Goal: Contribute content: Contribute content

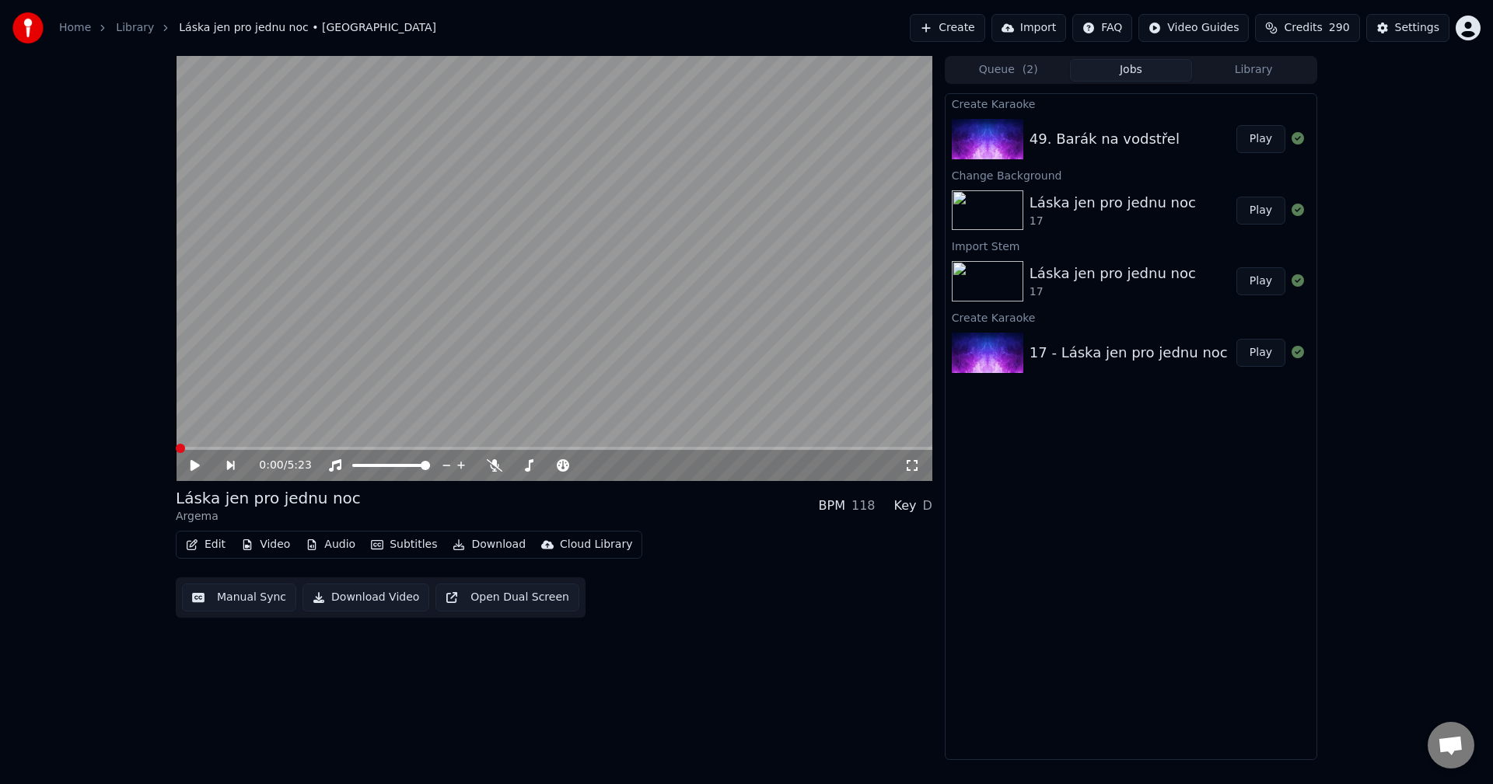
click at [1227, 75] on button "Library" at bounding box center [1253, 70] width 123 height 23
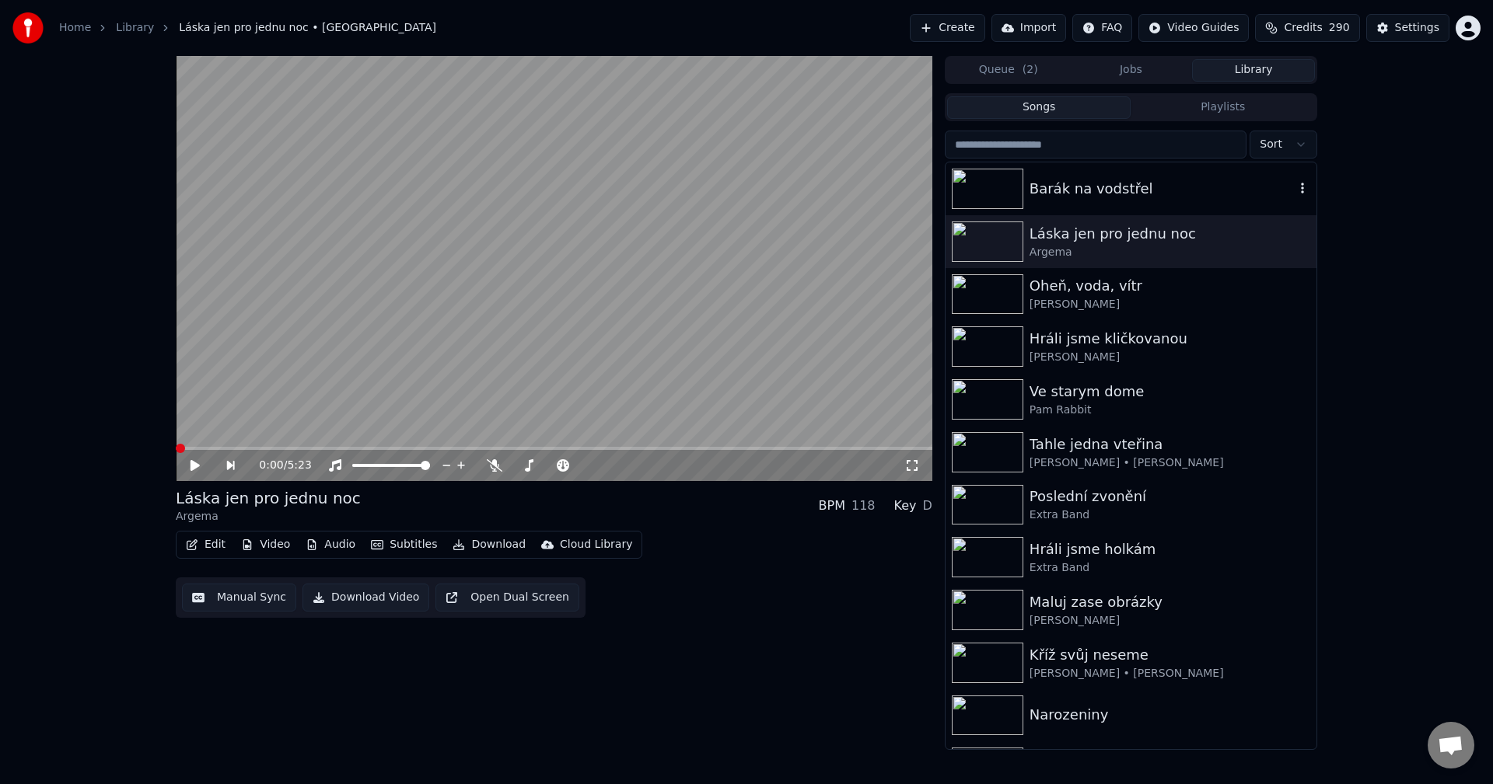
click at [1113, 190] on div "Barák na vodstřel" at bounding box center [1161, 189] width 265 height 22
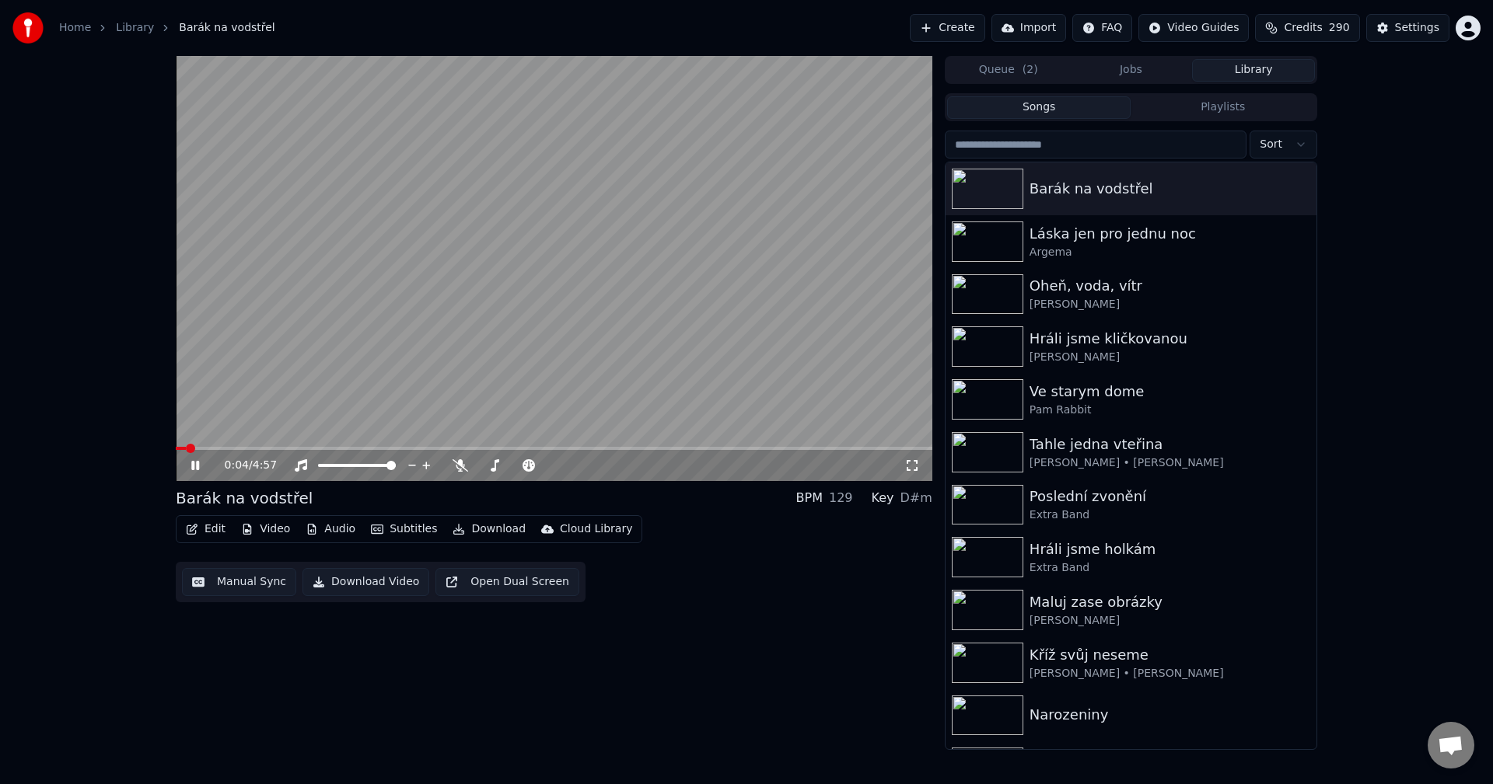
click at [249, 574] on button "Manual Sync" at bounding box center [239, 582] width 114 height 28
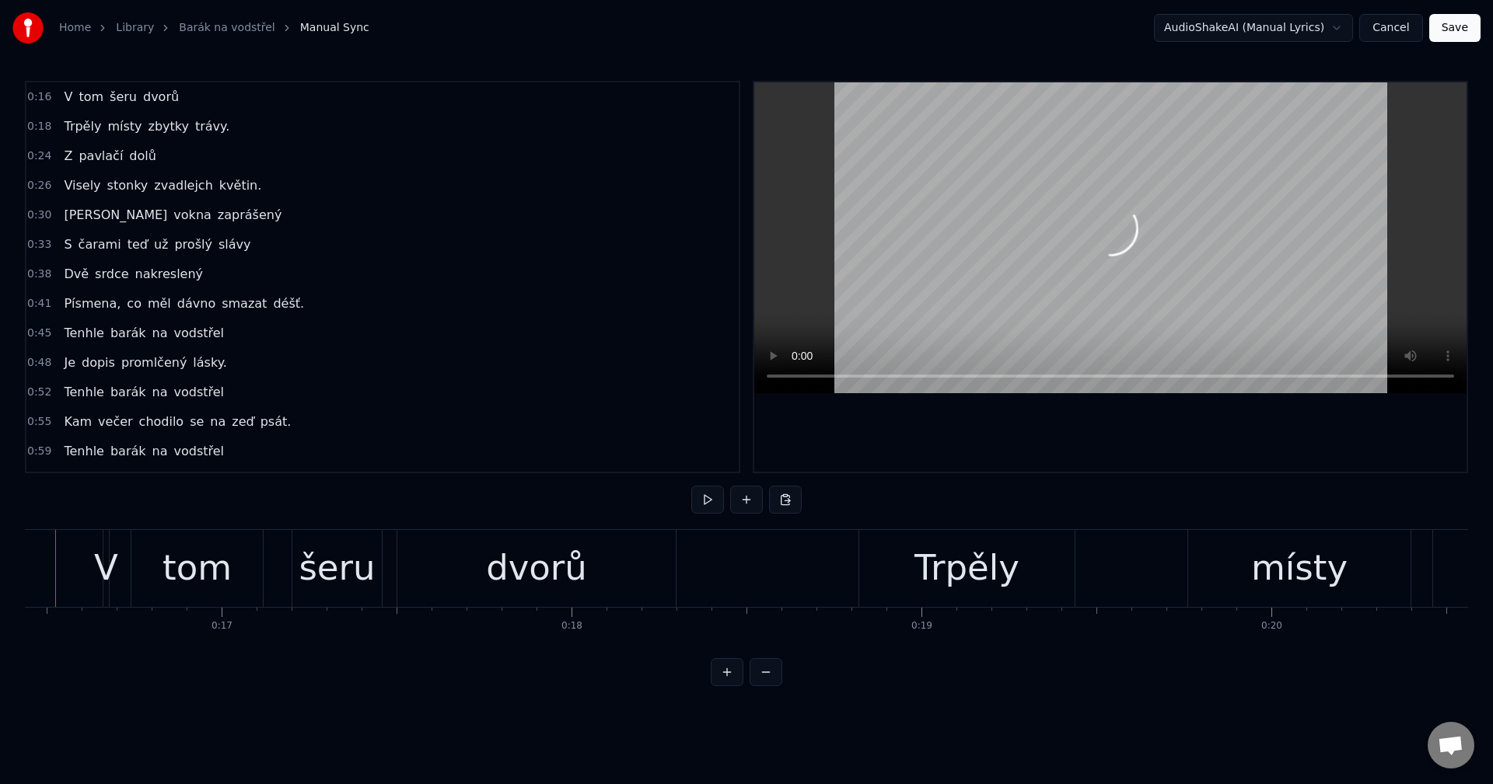
scroll to position [0, 5702]
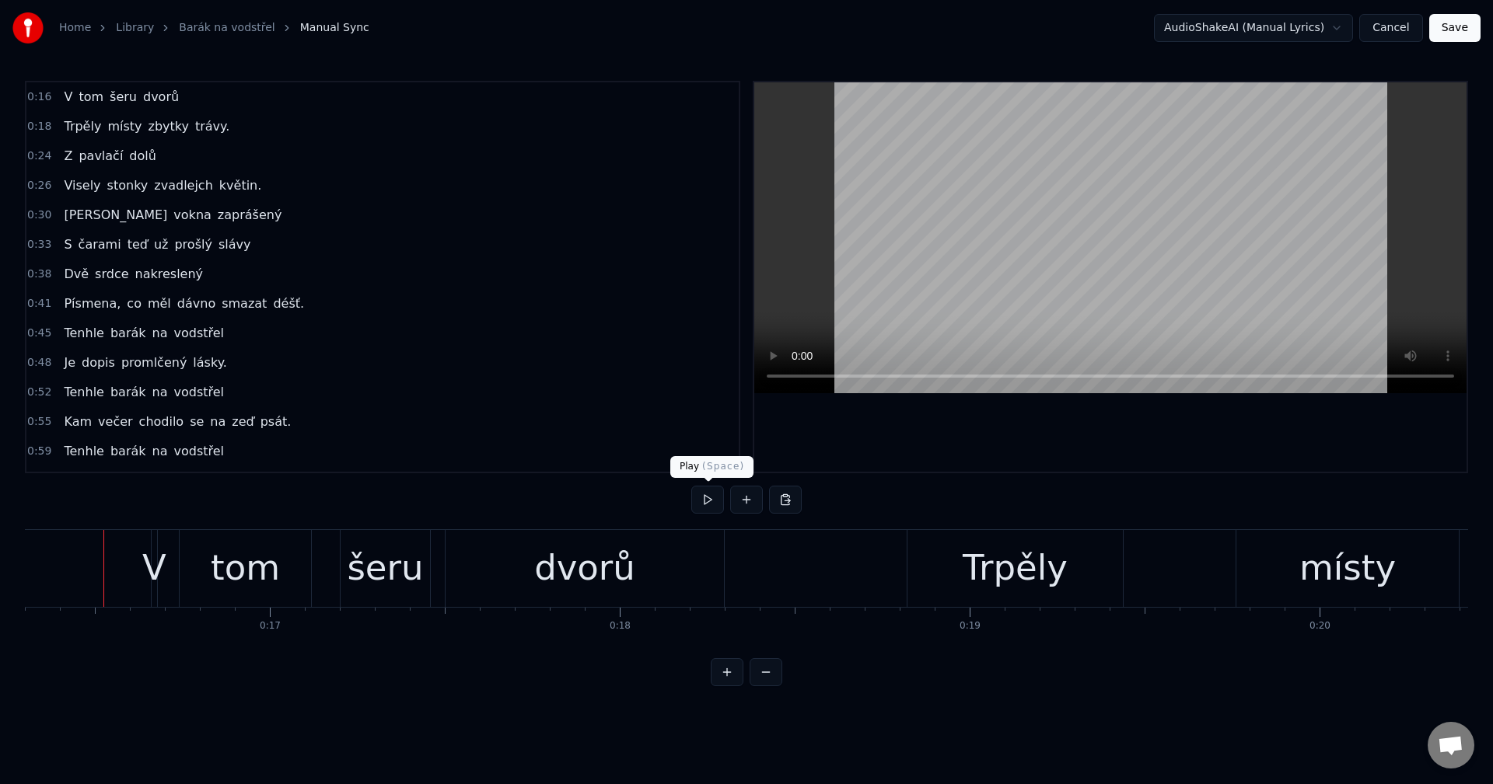
click at [711, 493] on button at bounding box center [707, 500] width 33 height 28
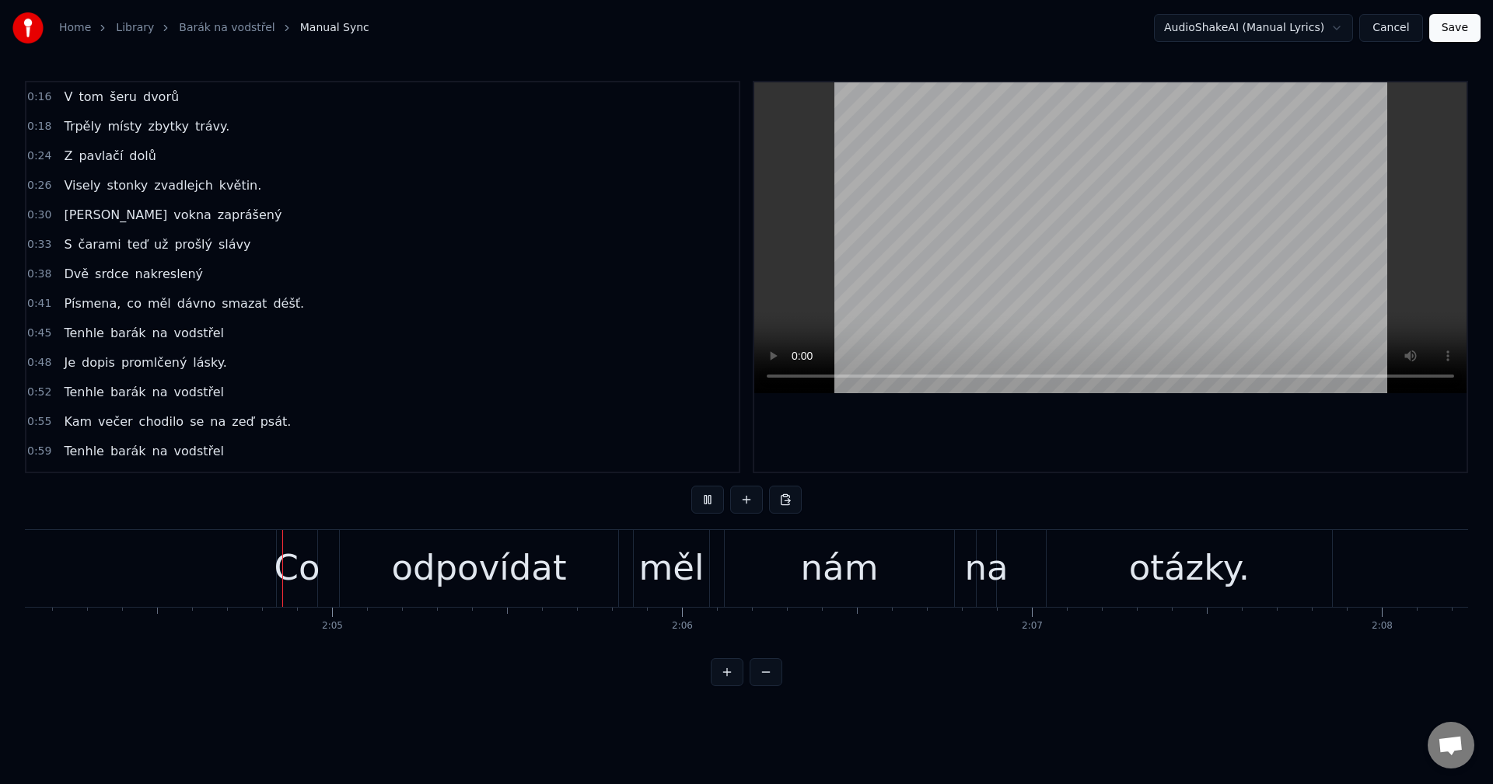
scroll to position [0, 43443]
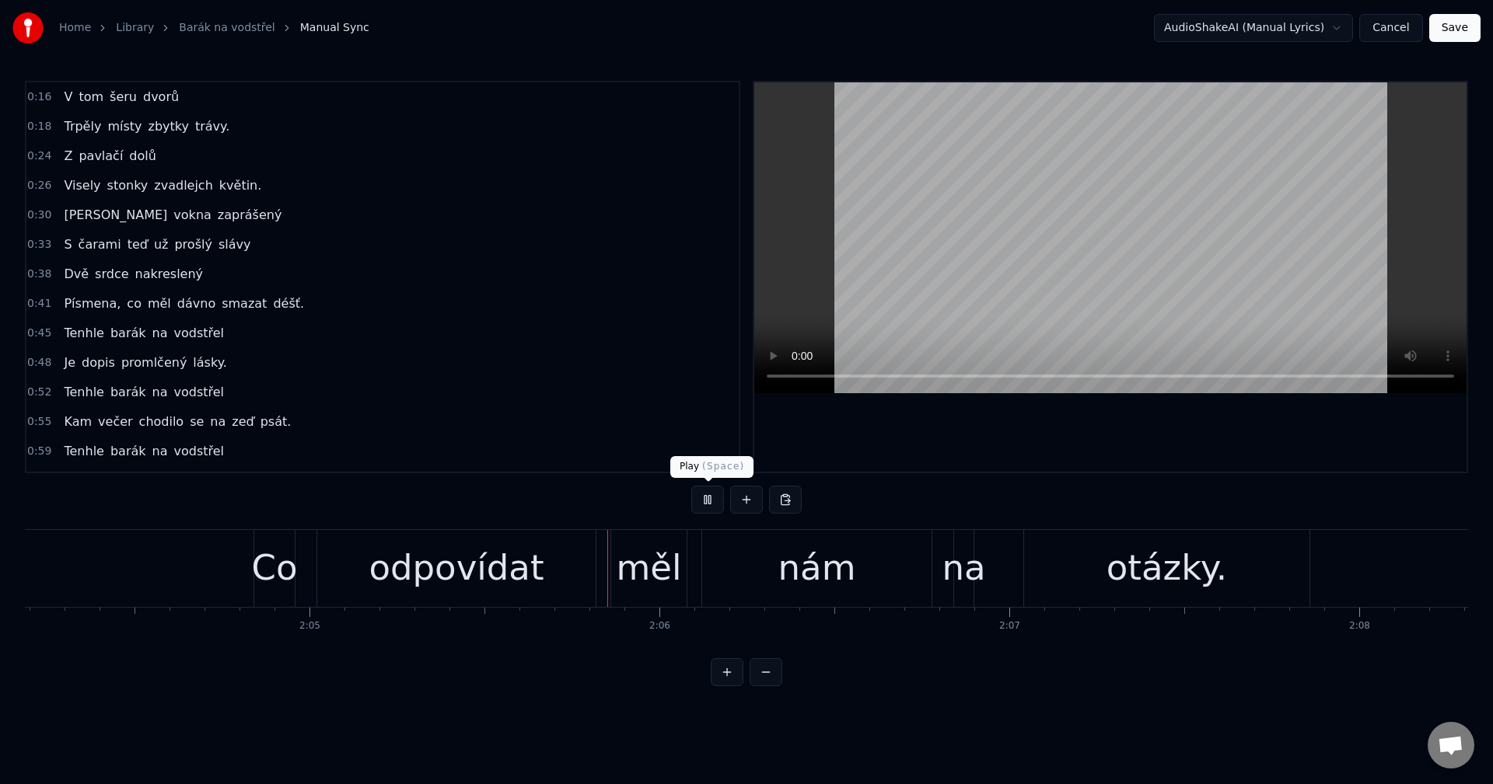
click at [1084, 711] on html "Home Library Barák na vodstřel Manual Sync AudioShakeAI (Manual Lyrics) Cancel …" at bounding box center [746, 355] width 1493 height 711
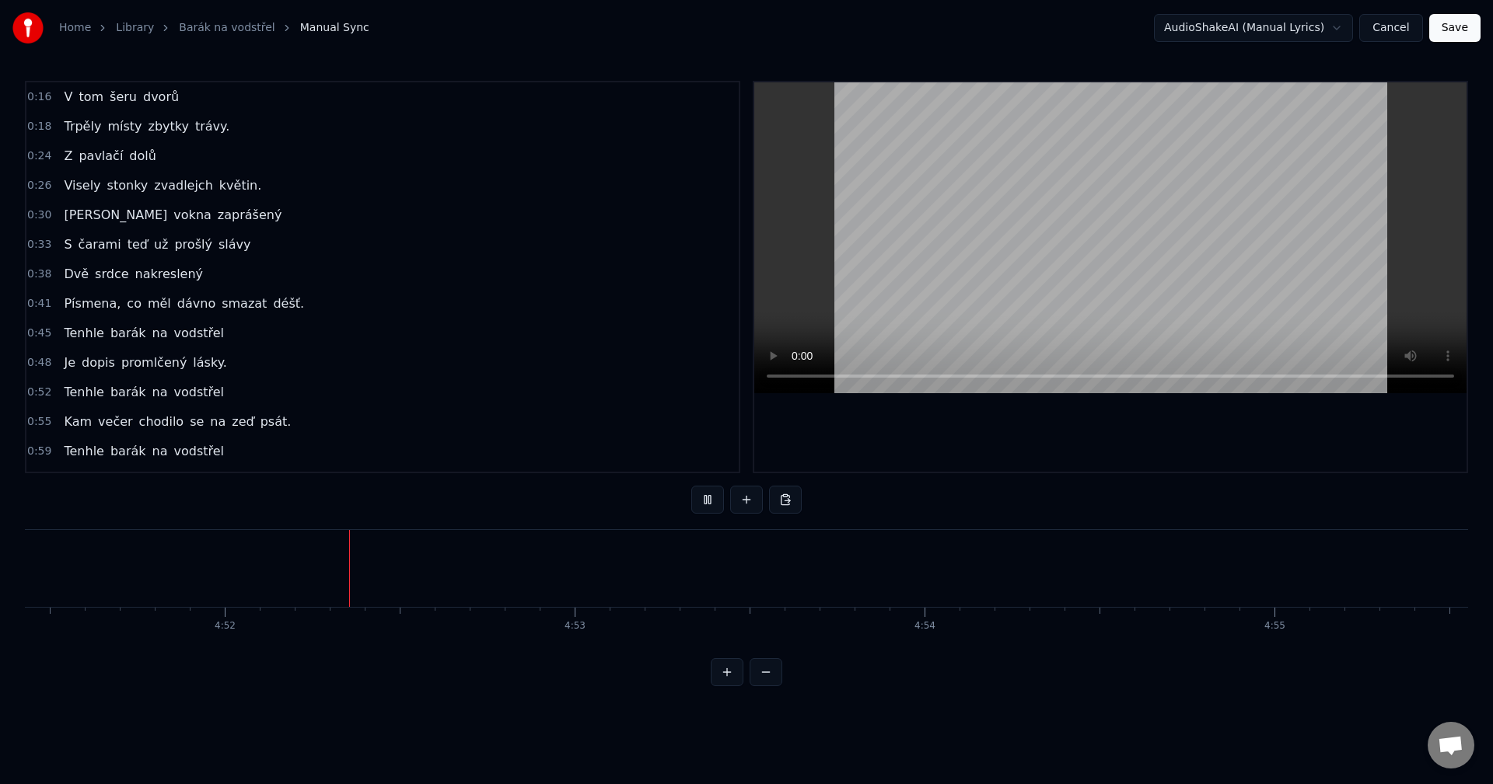
scroll to position [0, 101980]
click at [1384, 33] on button "Cancel" at bounding box center [1390, 28] width 63 height 28
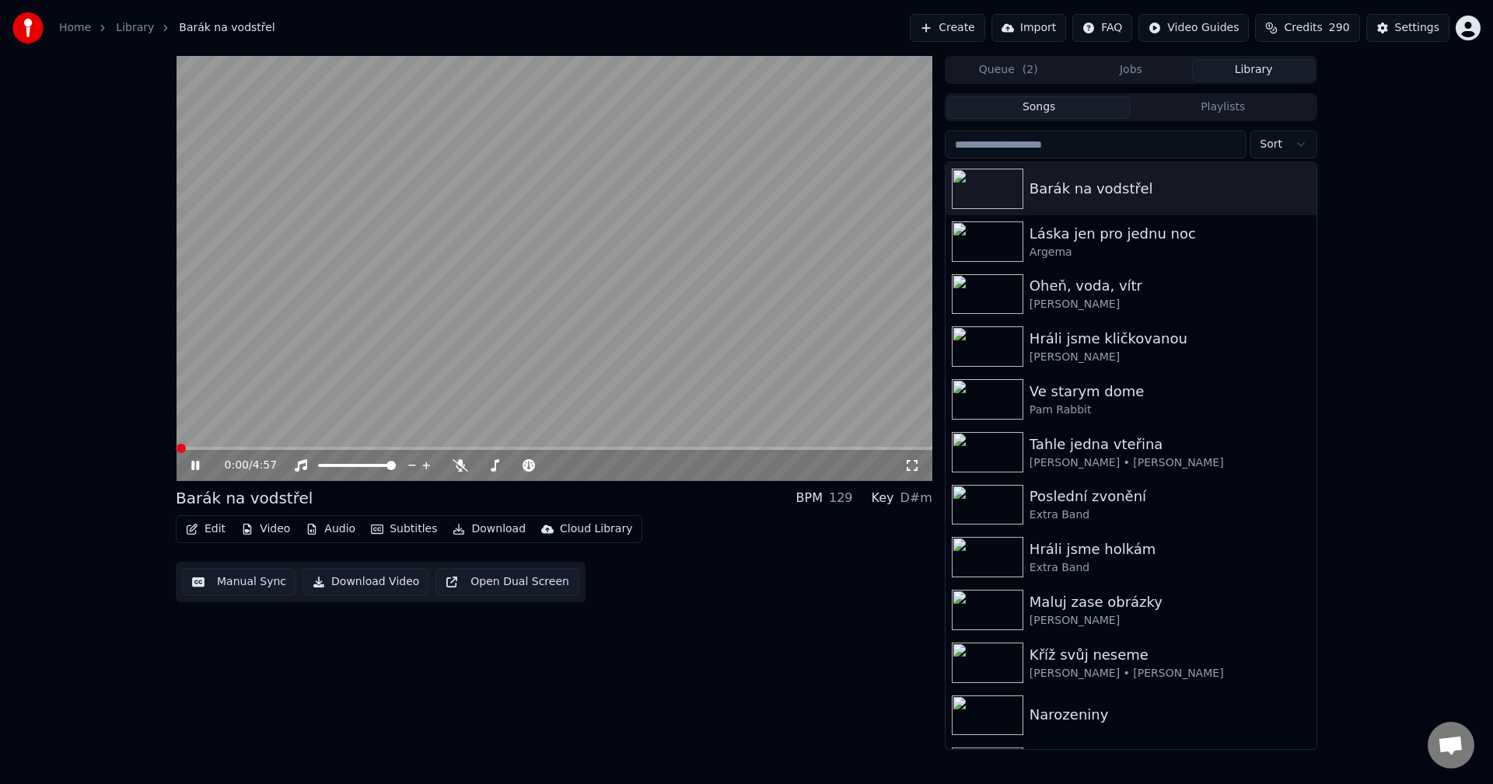
click at [336, 534] on button "Audio" at bounding box center [330, 530] width 62 height 22
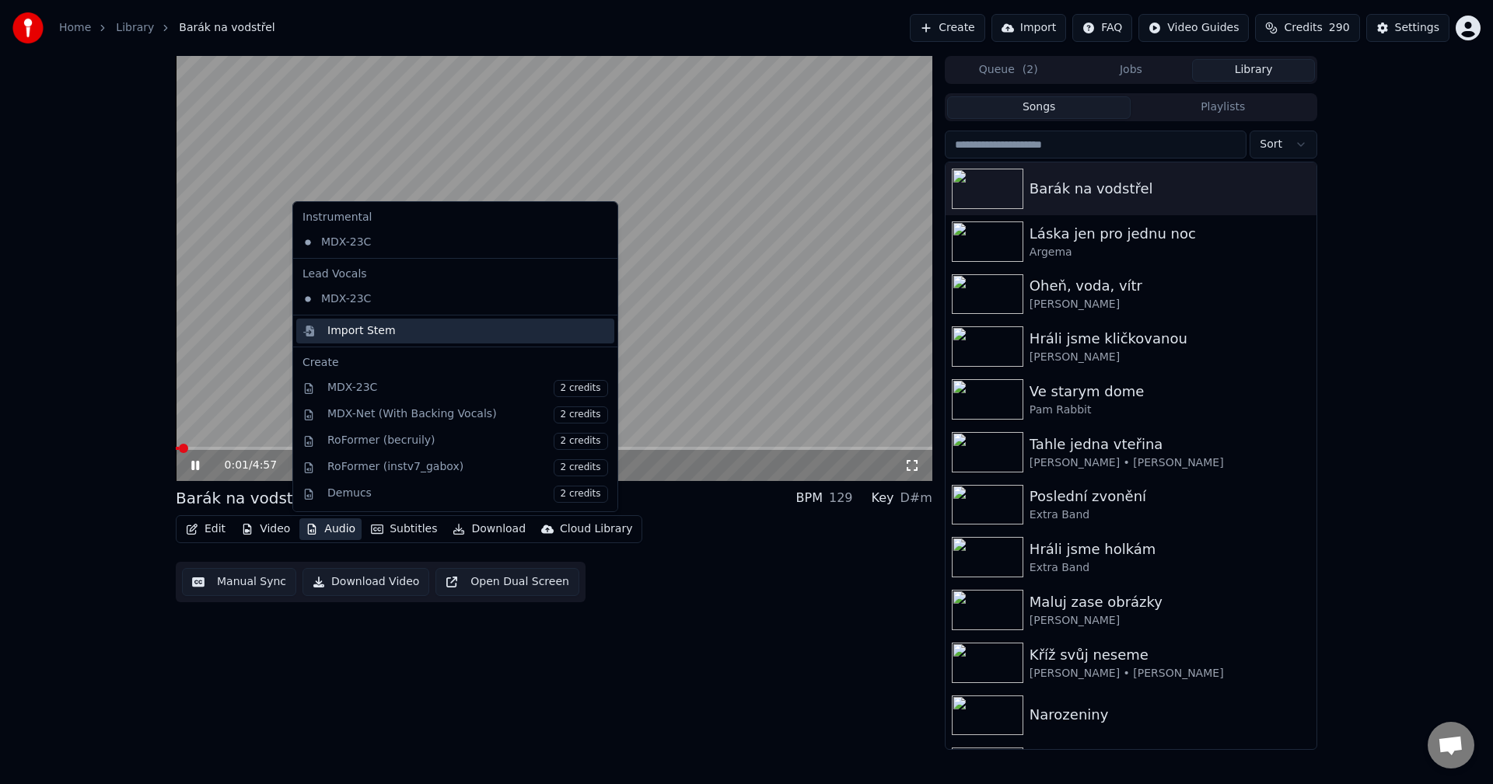
click at [364, 330] on div "Import Stem" at bounding box center [361, 331] width 68 height 16
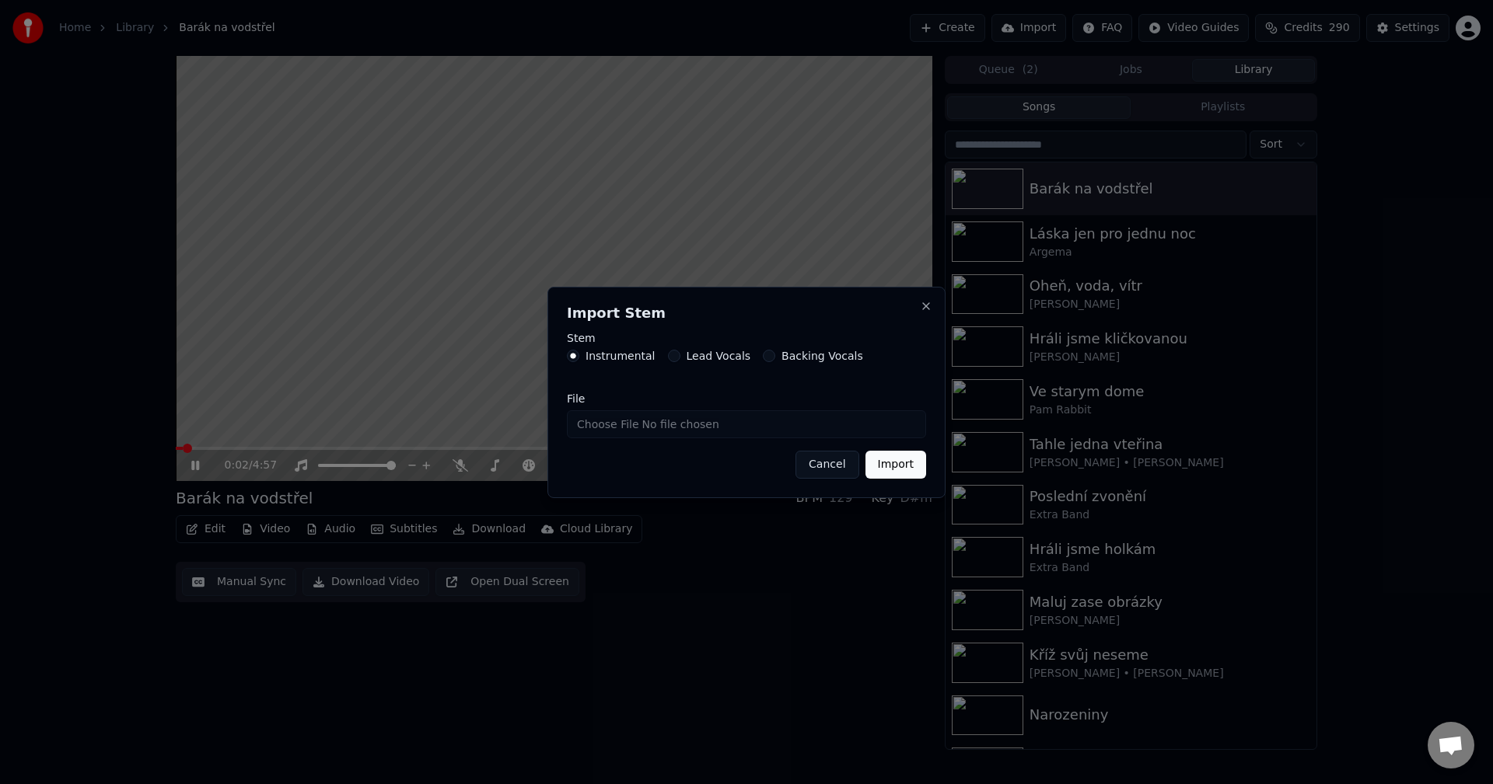
click at [663, 428] on input "File" at bounding box center [746, 424] width 359 height 28
type input "**********"
click at [882, 463] on button "Import" at bounding box center [895, 465] width 61 height 28
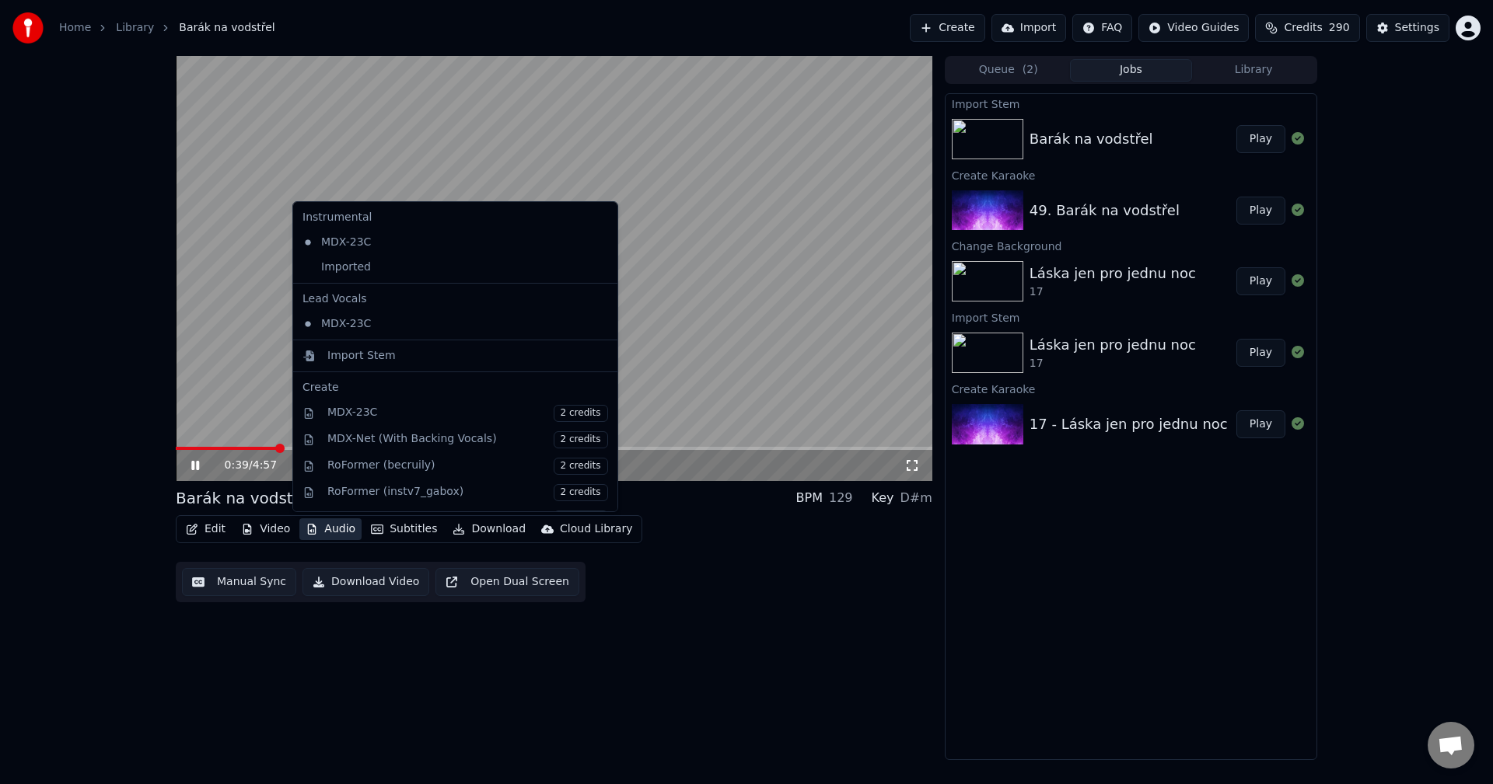
click at [344, 526] on button "Audio" at bounding box center [330, 530] width 62 height 22
click at [382, 278] on div "Imported" at bounding box center [443, 267] width 295 height 25
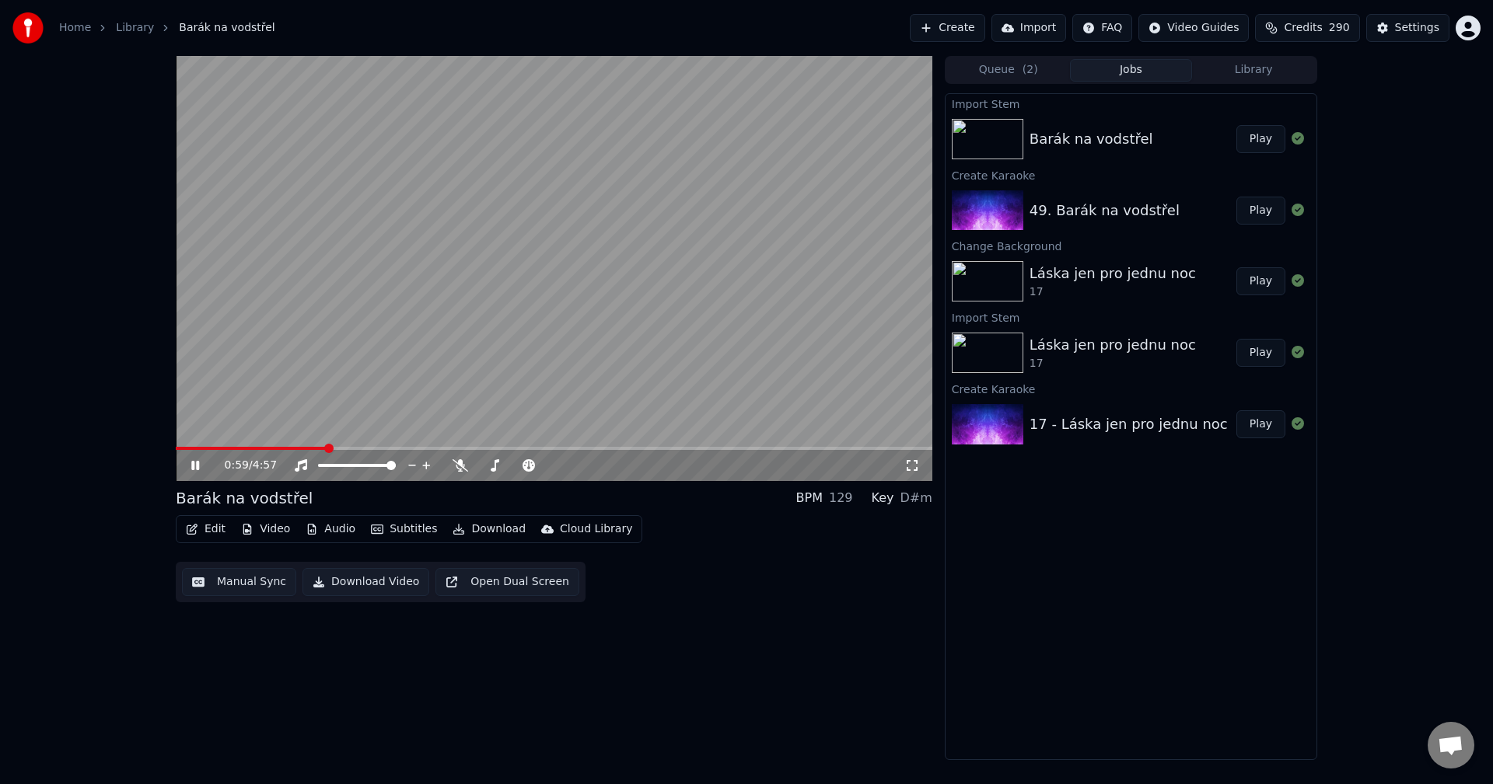
click at [407, 449] on span at bounding box center [554, 448] width 756 height 3
click at [198, 462] on icon at bounding box center [195, 465] width 8 height 9
click at [210, 526] on button "Edit" at bounding box center [206, 530] width 52 height 22
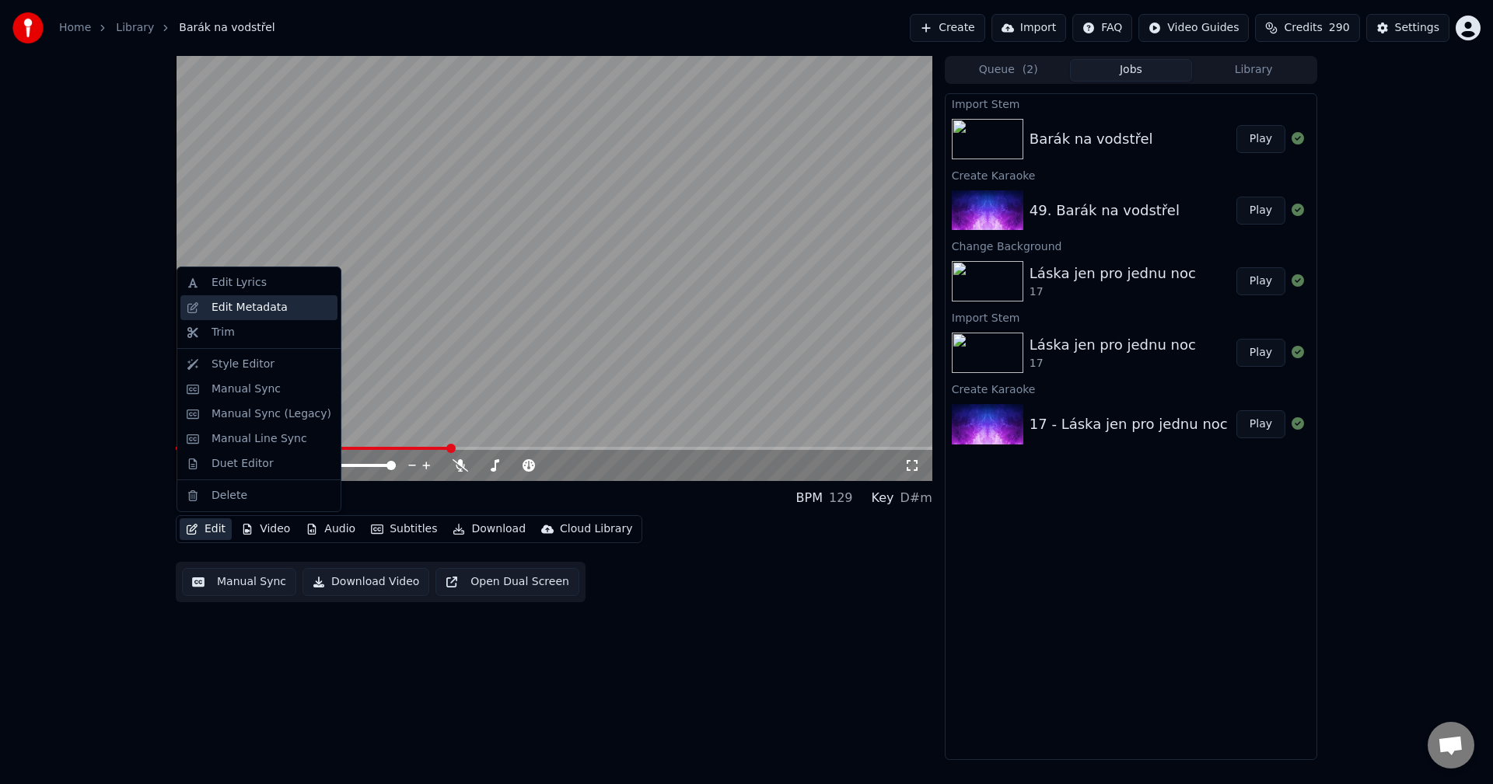
click at [263, 308] on div "Edit Metadata" at bounding box center [249, 308] width 76 height 16
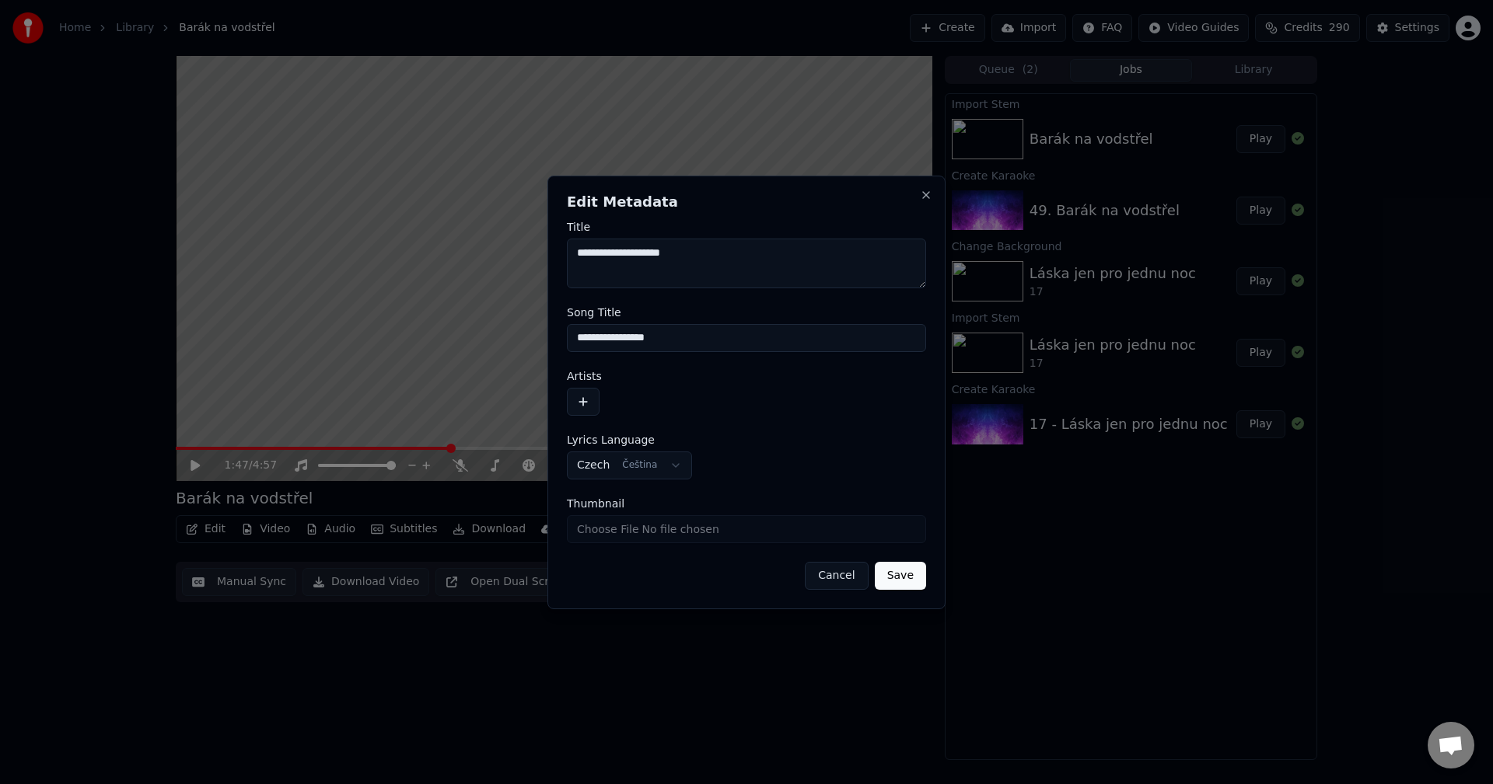
click at [588, 400] on button "button" at bounding box center [583, 402] width 33 height 28
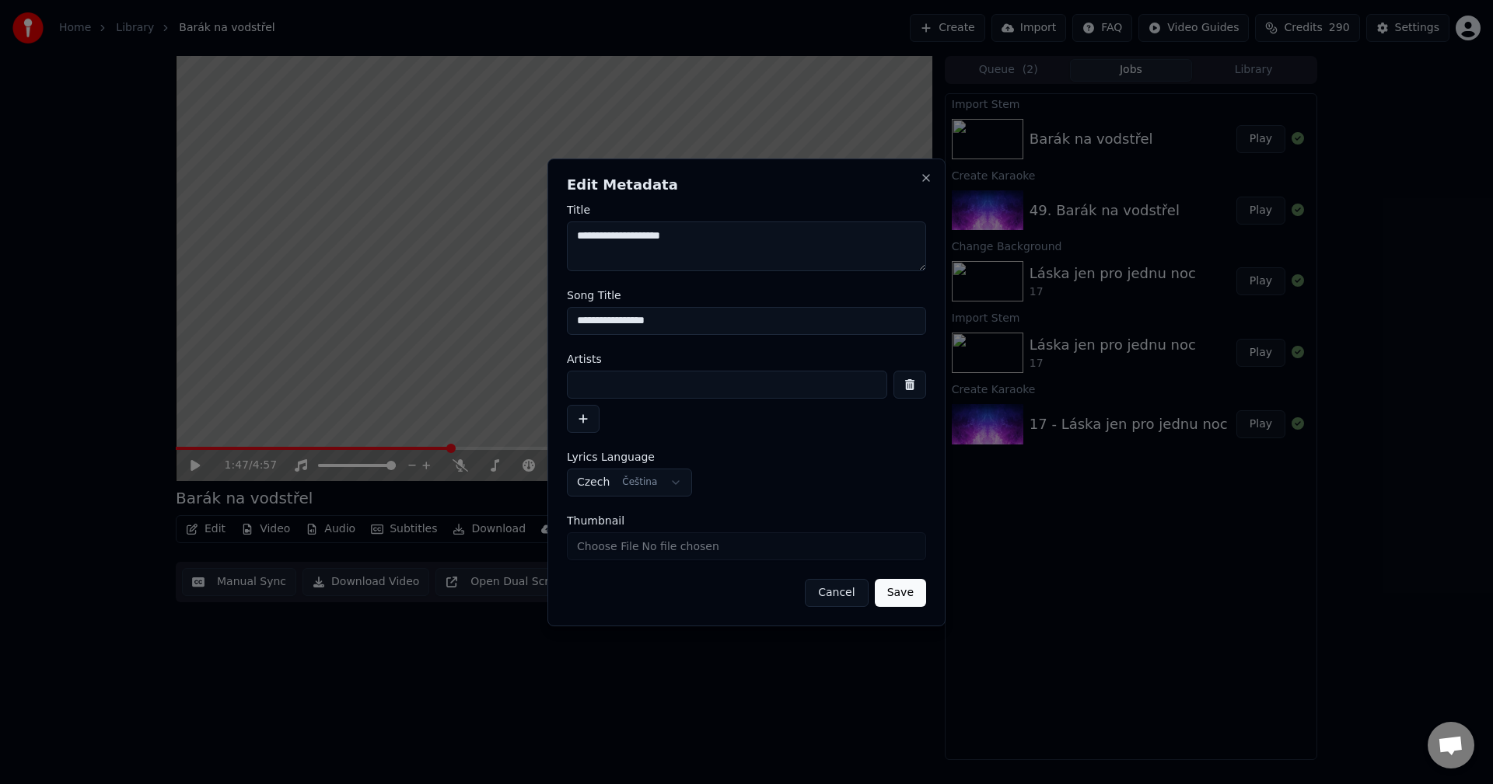
click at [608, 378] on input at bounding box center [727, 385] width 320 height 28
drag, startPoint x: 626, startPoint y: 394, endPoint x: 392, endPoint y: 404, distance: 234.2
click at [392, 404] on body "**********" at bounding box center [746, 392] width 1493 height 784
type input "**********"
drag, startPoint x: 585, startPoint y: 234, endPoint x: 531, endPoint y: 239, distance: 53.9
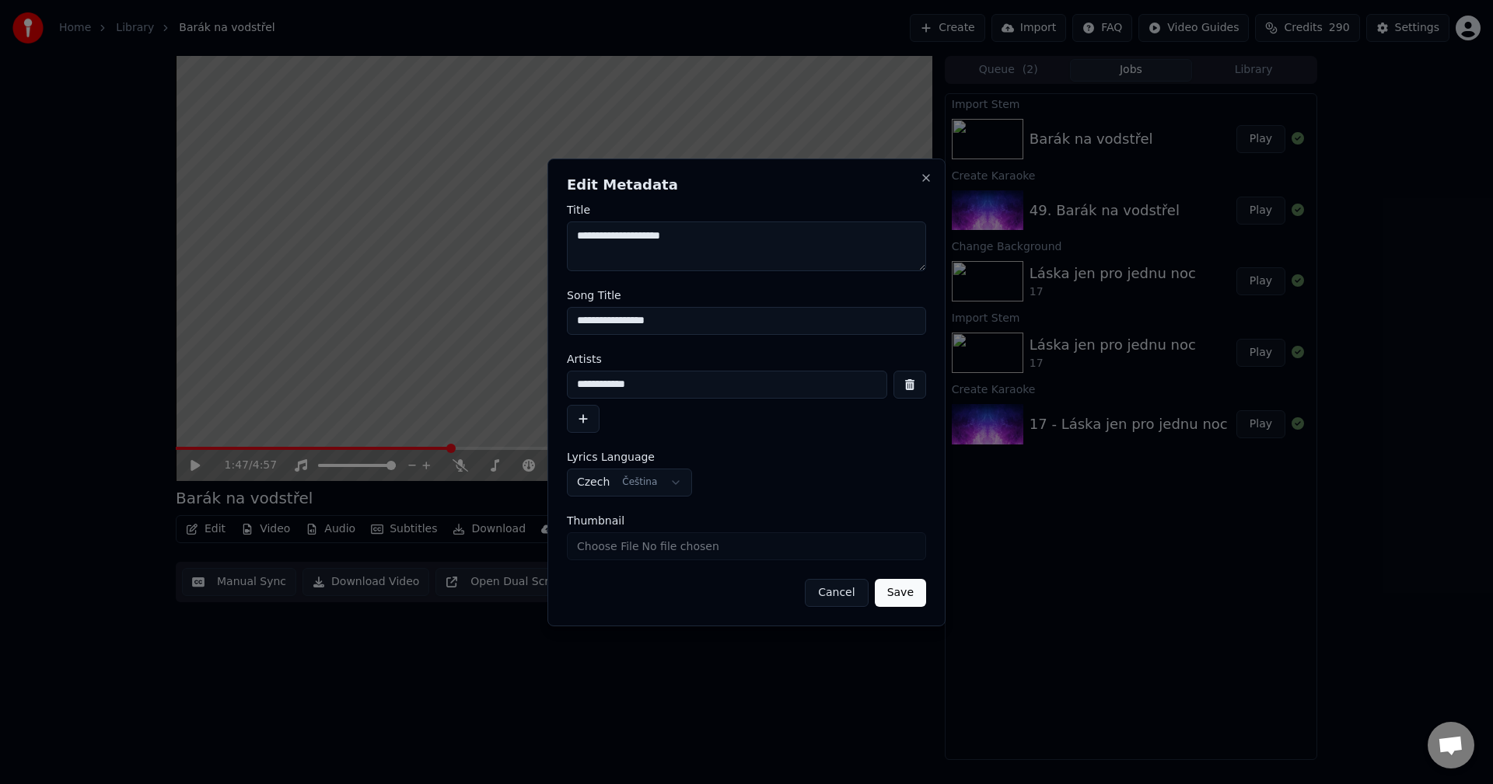
click at [531, 239] on body "**********" at bounding box center [746, 392] width 1493 height 784
paste textarea "**********"
type textarea "**********"
click at [913, 594] on button "Save" at bounding box center [900, 593] width 51 height 28
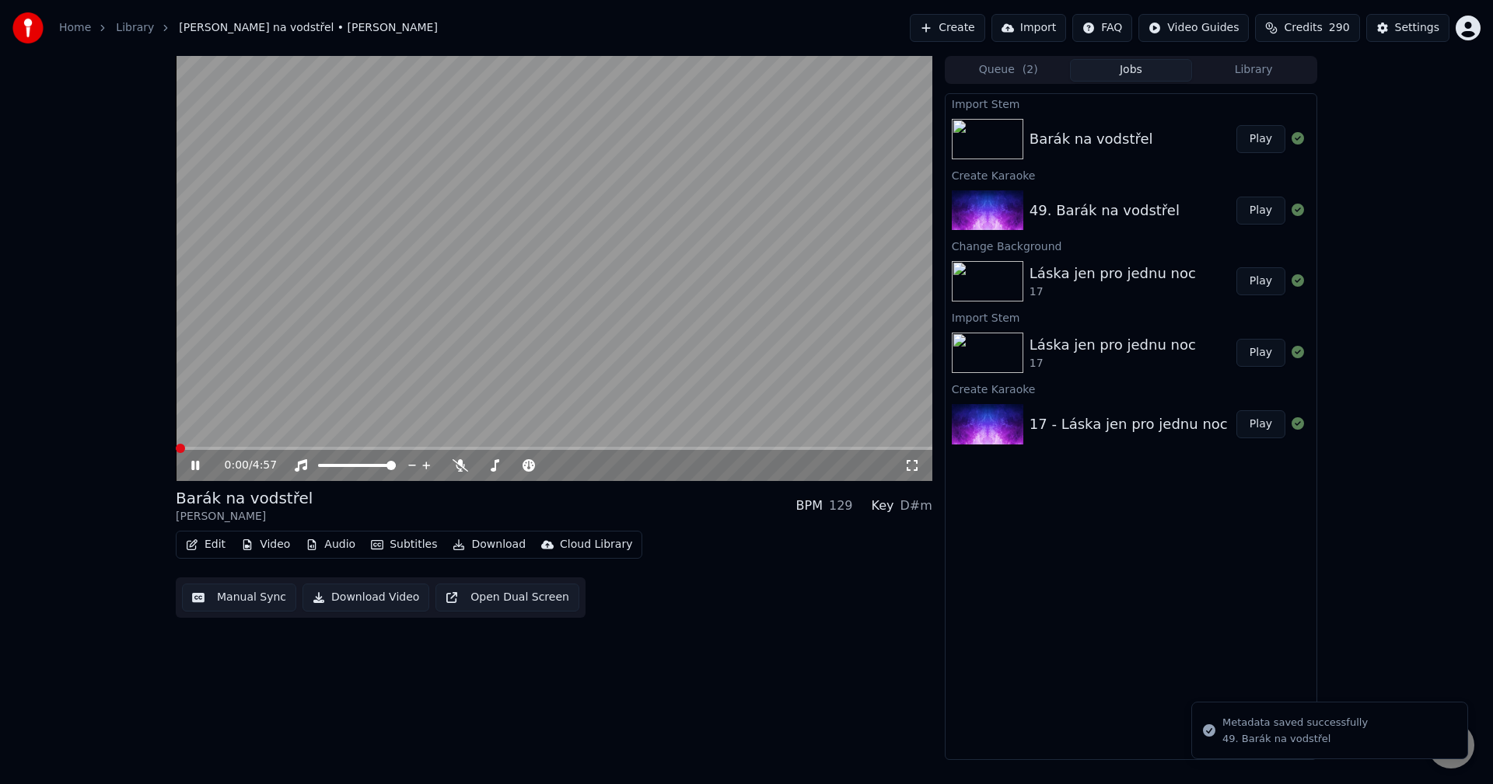
click at [195, 471] on icon at bounding box center [206, 465] width 37 height 12
click at [278, 542] on button "Video" at bounding box center [265, 545] width 61 height 22
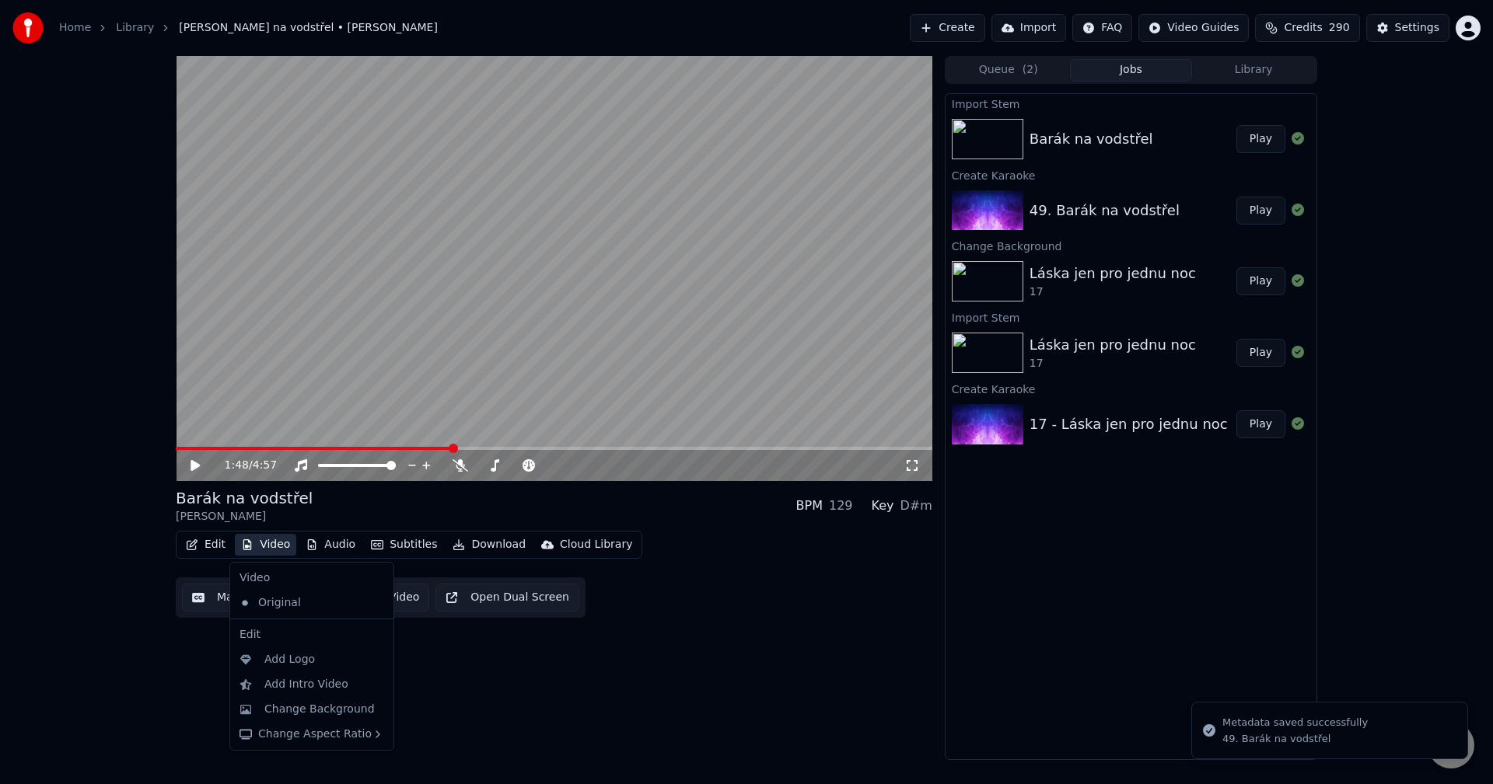
drag, startPoint x: 304, startPoint y: 675, endPoint x: 304, endPoint y: 700, distance: 25.7
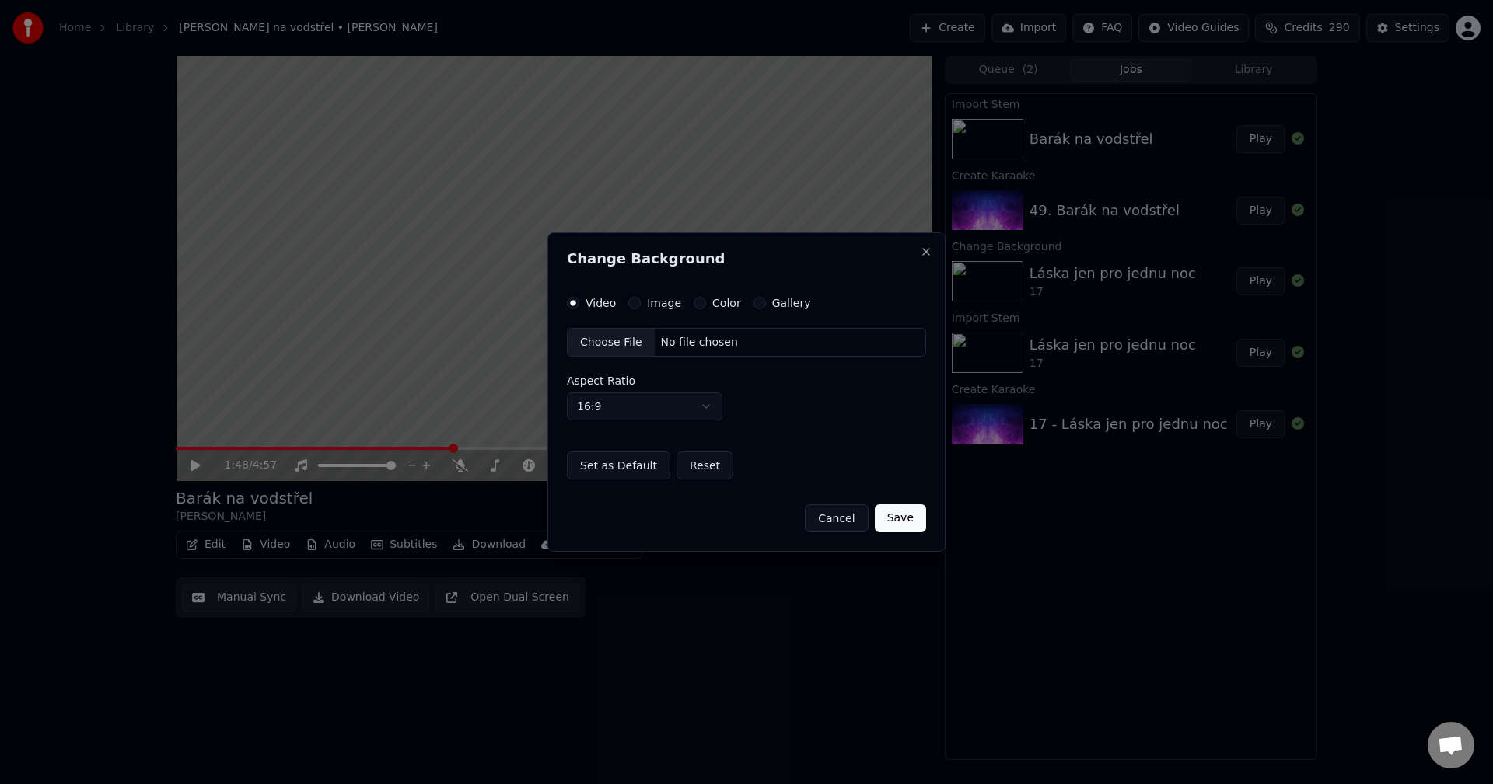
click at [649, 291] on div "Change Background Video Image Color Gallery Choose File No file chosen Aspect R…" at bounding box center [746, 392] width 398 height 320
click at [650, 304] on label "Image" at bounding box center [664, 303] width 34 height 11
click at [641, 304] on button "Image" at bounding box center [634, 303] width 12 height 12
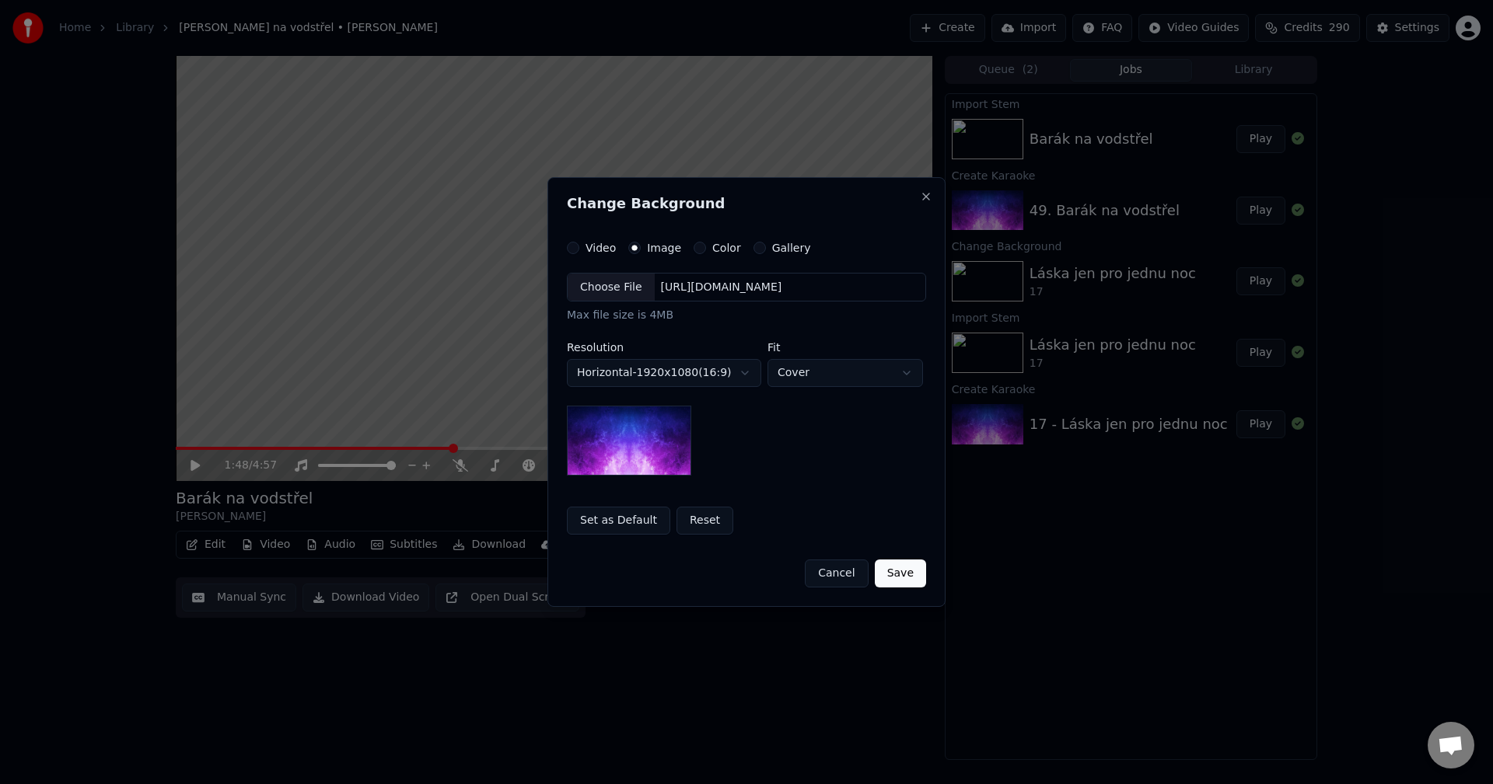
click at [619, 459] on img at bounding box center [629, 441] width 124 height 70
click at [686, 288] on div "[URL][DOMAIN_NAME]" at bounding box center [722, 288] width 134 height 16
click at [716, 379] on body "**********" at bounding box center [746, 392] width 1493 height 784
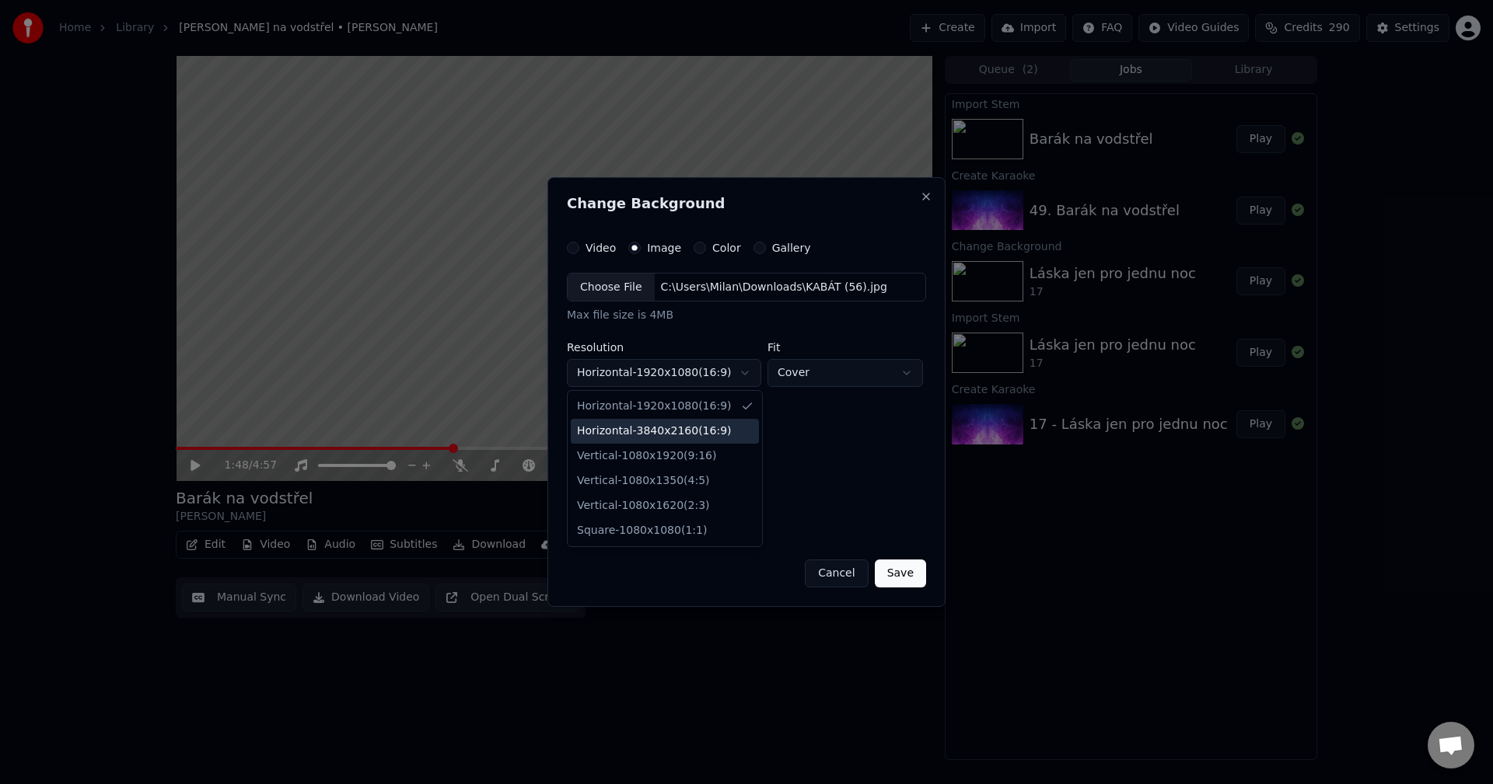
select select "*********"
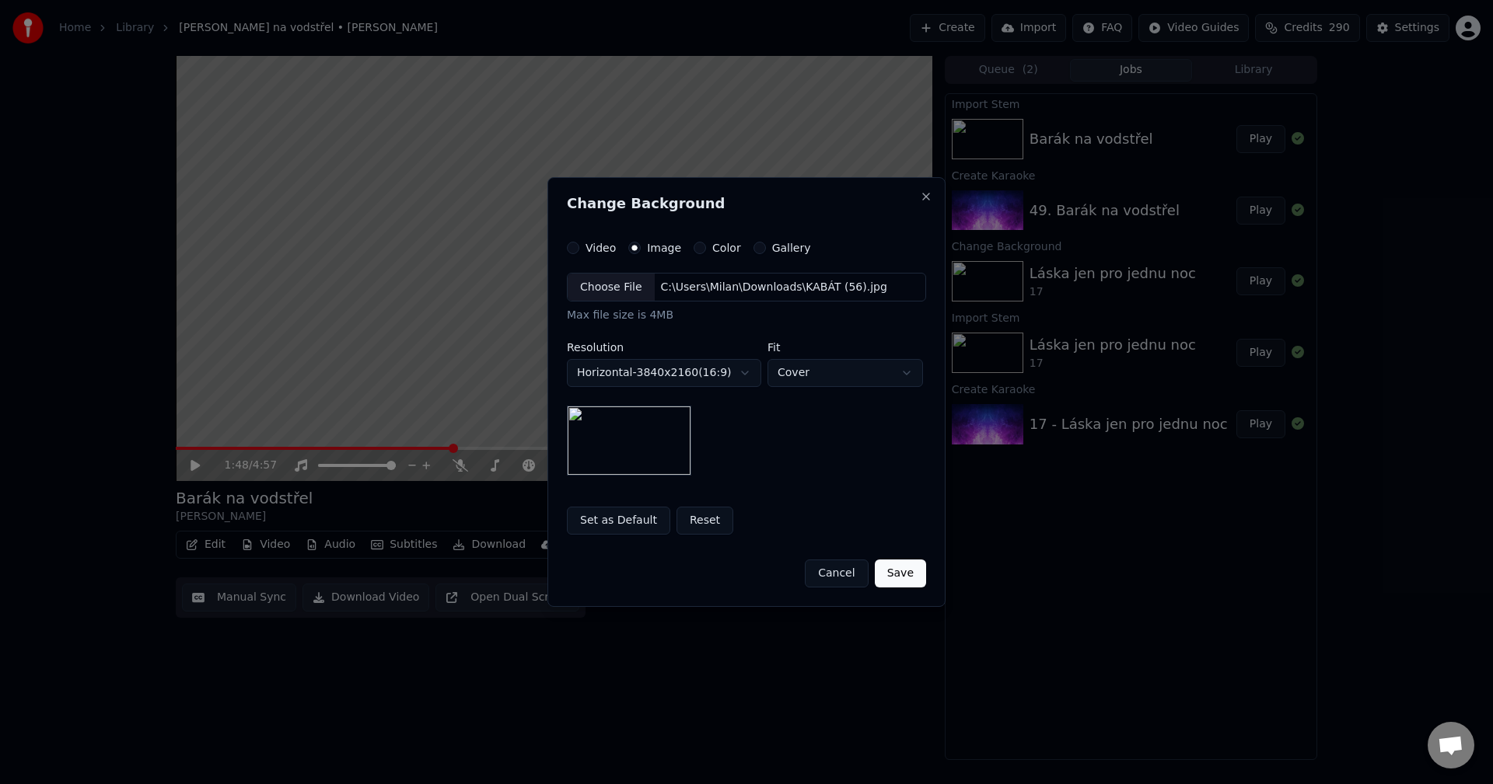
click at [898, 565] on button "Save" at bounding box center [900, 574] width 51 height 28
